Goal: Information Seeking & Learning: Learn about a topic

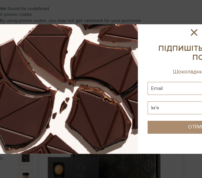
click at [197, 32] on icon at bounding box center [193, 32] width 6 height 6
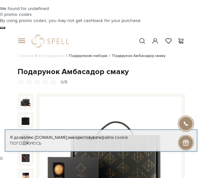
click at [85, 53] on link "Подарункові набори" at bounding box center [88, 55] width 39 height 5
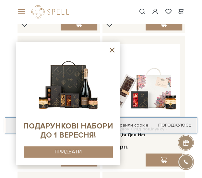
scroll to position [725, 0]
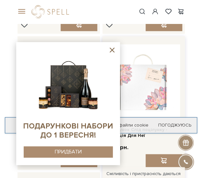
click at [144, 65] on img at bounding box center [143, 80] width 72 height 72
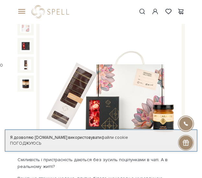
scroll to position [91, 0]
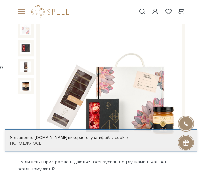
click at [144, 65] on img at bounding box center [110, 77] width 142 height 142
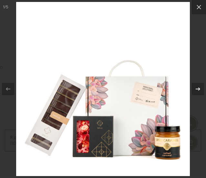
click at [199, 88] on icon at bounding box center [198, 88] width 5 height 3
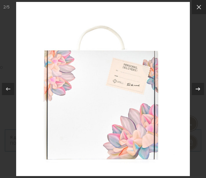
click at [199, 88] on icon at bounding box center [198, 88] width 5 height 3
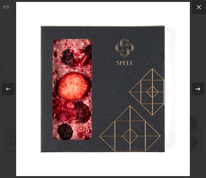
click at [199, 88] on icon at bounding box center [198, 88] width 5 height 3
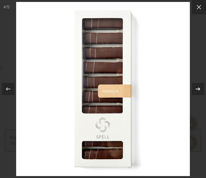
click at [199, 88] on icon at bounding box center [198, 88] width 5 height 3
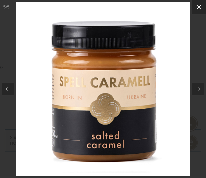
click at [201, 7] on icon at bounding box center [199, 7] width 8 height 8
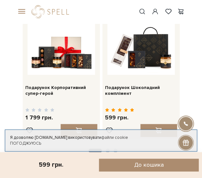
scroll to position [712, 0]
